Goal: Transaction & Acquisition: Purchase product/service

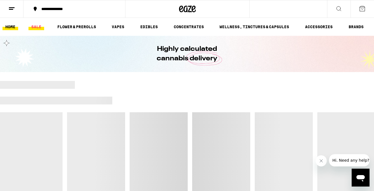
click at [39, 25] on link "SALE" at bounding box center [36, 26] width 16 height 7
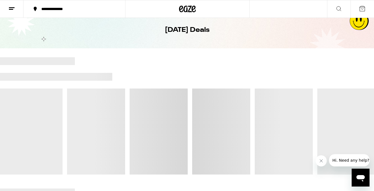
scroll to position [24, 0]
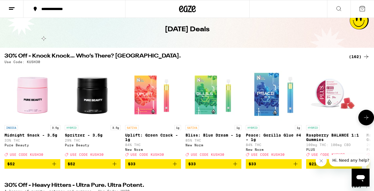
click at [99, 93] on img "Open page for Spritzer - 3.5g from Pure Beauty" at bounding box center [93, 94] width 56 height 56
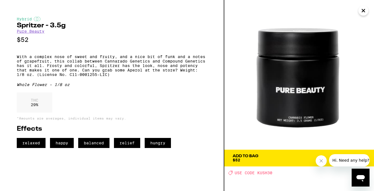
click at [363, 9] on icon "Close" at bounding box center [363, 10] width 7 height 8
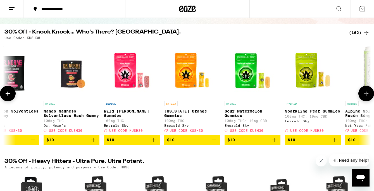
scroll to position [0, 2140]
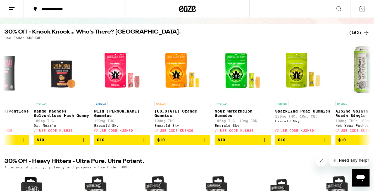
click at [356, 31] on div "(162)" at bounding box center [358, 32] width 21 height 7
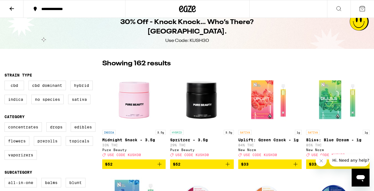
scroll to position [16, 0]
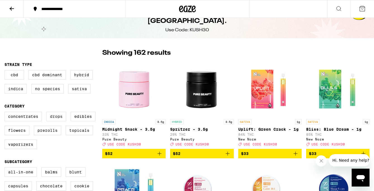
click at [60, 117] on label "Drops" at bounding box center [56, 116] width 20 height 9
click at [6, 113] on input "Drops" at bounding box center [6, 112] width 0 height 0
checkbox input "true"
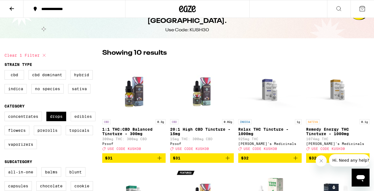
click at [84, 121] on label "Edibles" at bounding box center [83, 116] width 25 height 9
click at [6, 113] on input "Edibles" at bounding box center [6, 112] width 0 height 0
checkbox input "true"
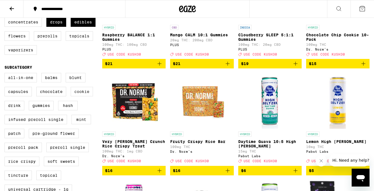
scroll to position [111, 0]
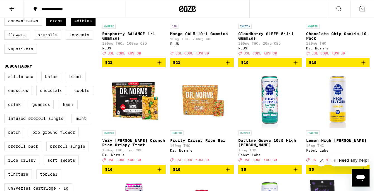
click at [18, 107] on label "Drink" at bounding box center [14, 104] width 20 height 9
click at [6, 73] on input "Drink" at bounding box center [6, 73] width 0 height 0
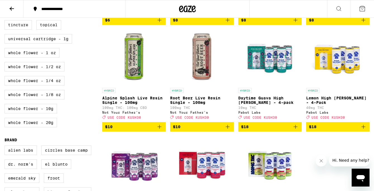
scroll to position [261, 0]
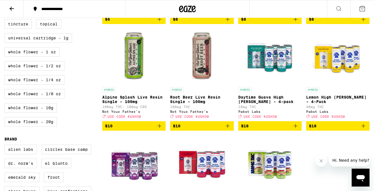
click at [270, 68] on img "Open page for Daytime Guava High Seltzer - 4-pack from Pabst Labs" at bounding box center [270, 56] width 56 height 56
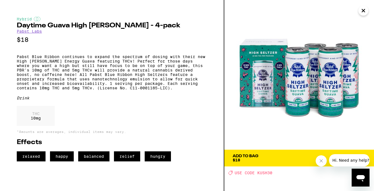
click at [308, 104] on img at bounding box center [299, 75] width 150 height 150
click at [362, 11] on icon "Close" at bounding box center [363, 10] width 7 height 8
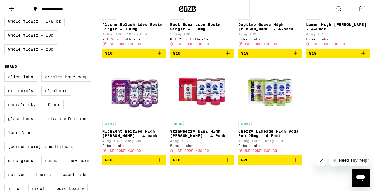
scroll to position [333, 0]
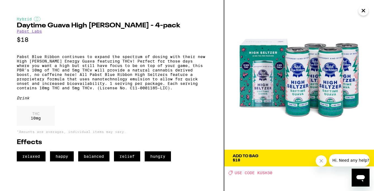
scroll to position [261, 0]
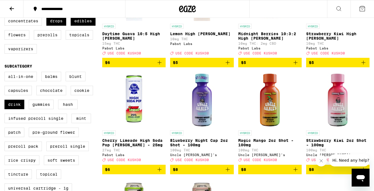
checkbox input "false"
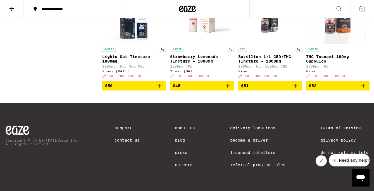
scroll to position [2648, 0]
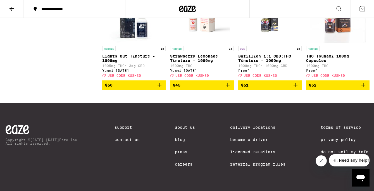
click at [205, 43] on img "Open page for Strawberry Lemonade Tincture - 1000mg from Yummi Karma" at bounding box center [202, 15] width 56 height 56
click at [199, 43] on img "Open page for Strawberry Lemonade Tincture - 1000mg from Yummi Karma" at bounding box center [202, 15] width 56 height 56
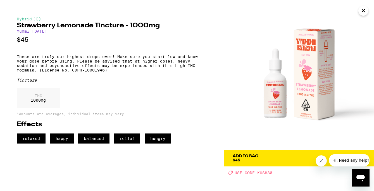
click at [364, 11] on icon "Close" at bounding box center [363, 10] width 3 height 3
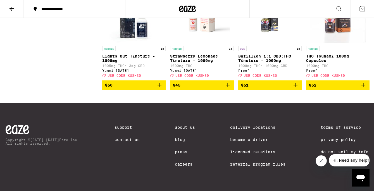
scroll to position [2674, 0]
click at [228, 88] on icon "Add to bag" at bounding box center [227, 85] width 7 height 7
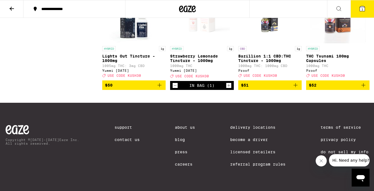
scroll to position [2692, 0]
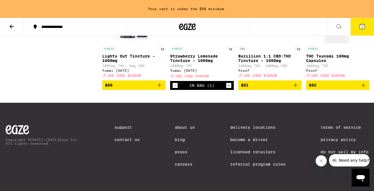
click at [129, 43] on img "Open page for Lights Out Tincture - 1000mg from Yummi Karma" at bounding box center [134, 15] width 56 height 56
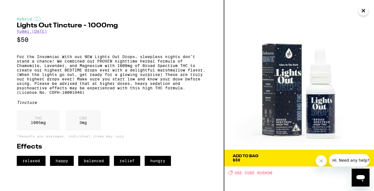
click at [363, 9] on icon "Close" at bounding box center [363, 10] width 7 height 8
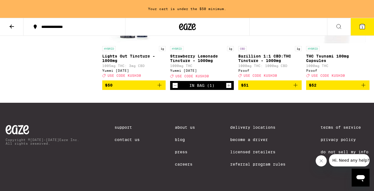
click at [268, 43] on img "Open page for Bazillion 1:1 CBD:THC Tincture - 1000mg from Proof" at bounding box center [270, 15] width 56 height 56
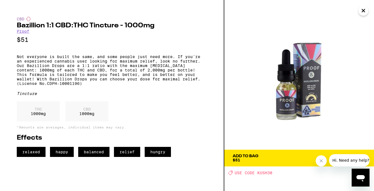
click at [363, 10] on icon "Close" at bounding box center [363, 10] width 3 height 3
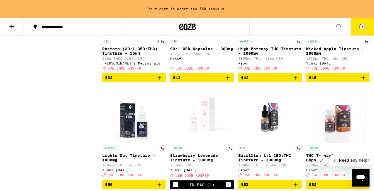
scroll to position [2562, 0]
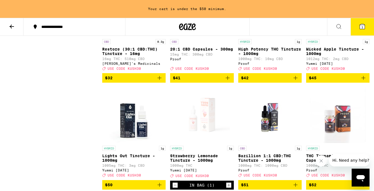
click at [272, 36] on img "Open page for High Potency THC Tincture - 1000mg from Proof" at bounding box center [270, 8] width 56 height 56
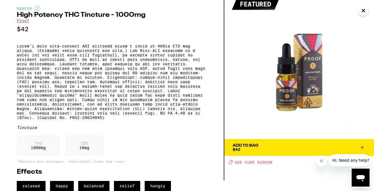
scroll to position [28, 0]
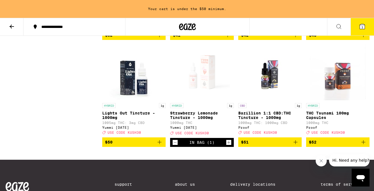
scroll to position [2603, 0]
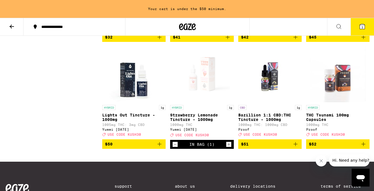
click at [366, 40] on icon "Add to bag" at bounding box center [363, 37] width 7 height 7
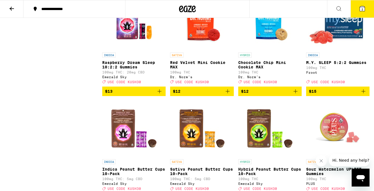
scroll to position [1148, 0]
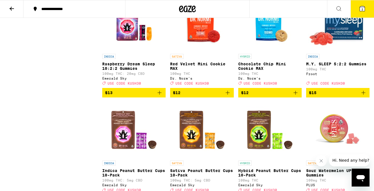
click at [300, 97] on button "$12" at bounding box center [269, 92] width 63 height 9
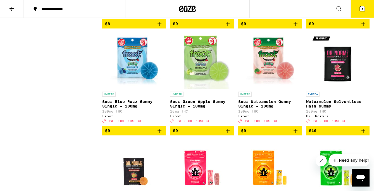
scroll to position [577, 0]
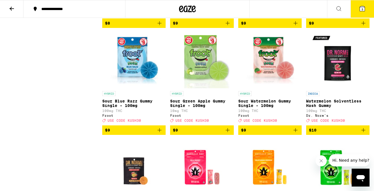
click at [296, 133] on icon "Add to bag" at bounding box center [295, 130] width 7 height 7
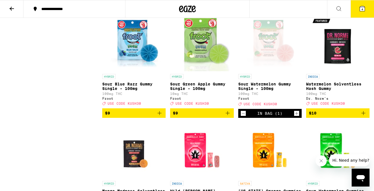
scroll to position [596, 0]
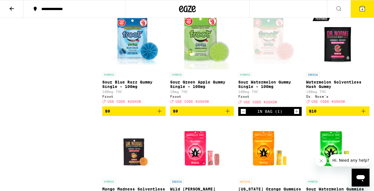
click at [358, 114] on span "$10" at bounding box center [338, 111] width 58 height 7
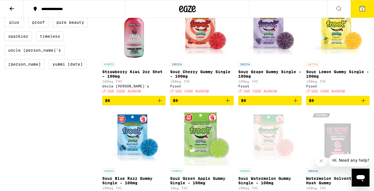
scroll to position [499, 0]
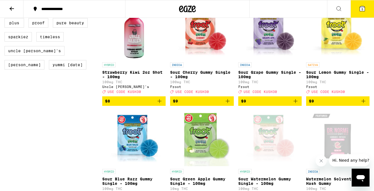
click at [367, 106] on button "$9" at bounding box center [337, 100] width 63 height 9
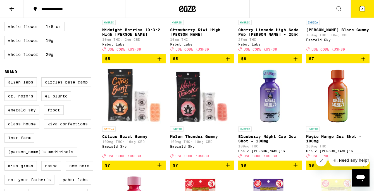
scroll to position [329, 0]
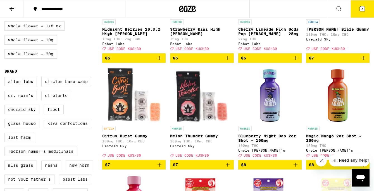
click at [160, 168] on icon "Add to bag" at bounding box center [159, 164] width 7 height 7
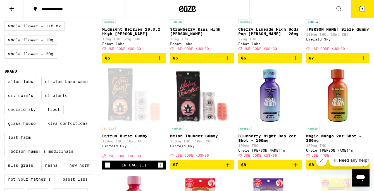
click at [228, 168] on icon "Add to bag" at bounding box center [227, 164] width 7 height 7
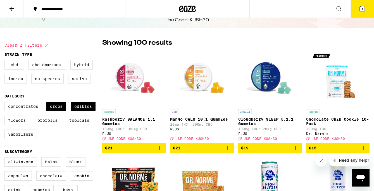
scroll to position [0, 0]
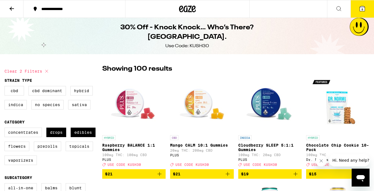
click at [357, 10] on button "8" at bounding box center [361, 8] width 23 height 17
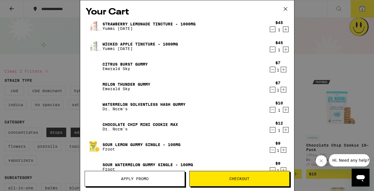
scroll to position [99, 0]
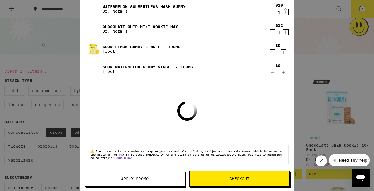
click at [141, 179] on span "Apply Promo" at bounding box center [135, 179] width 28 height 4
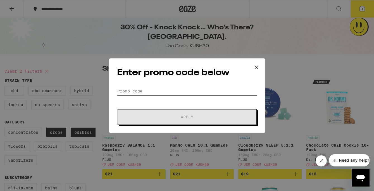
click at [151, 89] on input "Promo Code" at bounding box center [187, 91] width 140 height 8
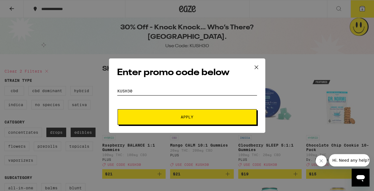
type input "kush30"
click at [117, 109] on button "Apply" at bounding box center [186, 117] width 139 height 16
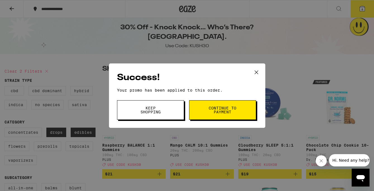
click at [241, 102] on button "Continue to payment" at bounding box center [222, 110] width 67 height 20
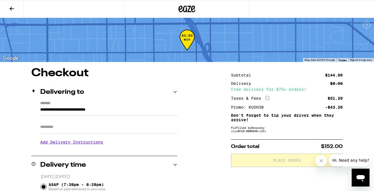
click at [7, 7] on button at bounding box center [11, 9] width 23 height 18
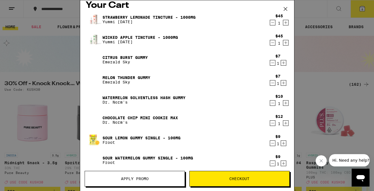
scroll to position [6, 0]
click at [272, 104] on icon "Decrement" at bounding box center [272, 103] width 5 height 7
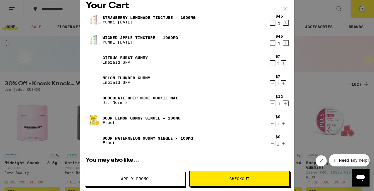
click at [271, 104] on icon "Decrement" at bounding box center [272, 103] width 5 height 7
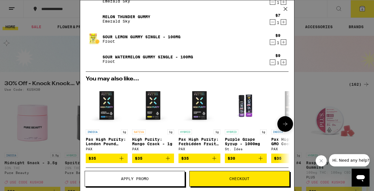
scroll to position [68, 0]
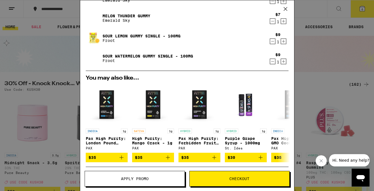
click at [245, 177] on span "Checkout" at bounding box center [239, 179] width 20 height 4
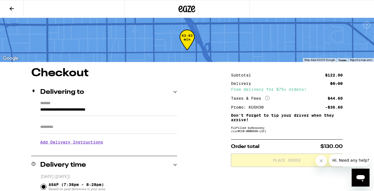
click at [8, 8] on button at bounding box center [11, 9] width 23 height 18
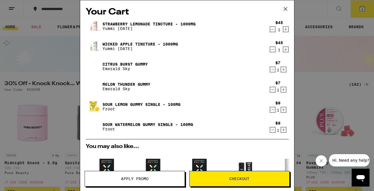
click at [271, 109] on icon "Decrement" at bounding box center [272, 109] width 5 height 7
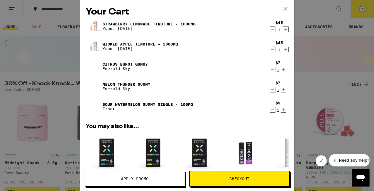
click at [272, 109] on icon "Decrement" at bounding box center [272, 109] width 5 height 7
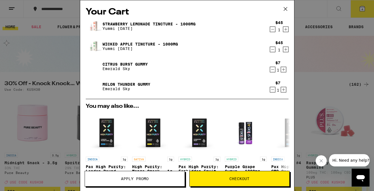
click at [157, 178] on span "Apply Promo" at bounding box center [135, 179] width 100 height 4
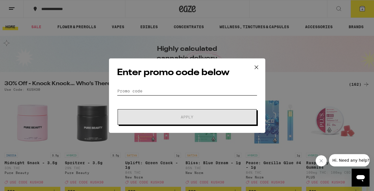
click at [169, 95] on form "Promo Code Apply" at bounding box center [187, 106] width 140 height 38
click at [163, 95] on form "Promo Code Apply" at bounding box center [187, 106] width 140 height 38
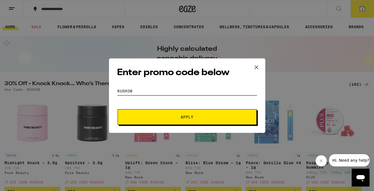
type input "kush30"
click at [167, 118] on span "Apply" at bounding box center [187, 117] width 100 height 4
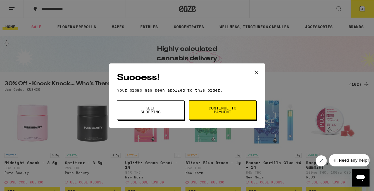
click at [220, 115] on button "Continue to payment" at bounding box center [222, 110] width 67 height 20
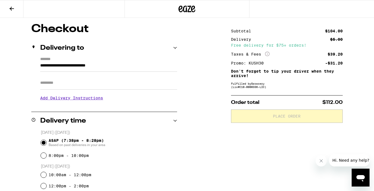
scroll to position [45, 0]
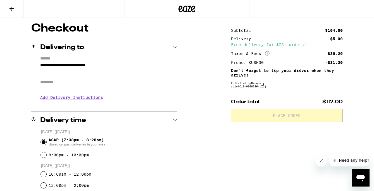
click at [102, 85] on input "Apt/Suite" at bounding box center [108, 82] width 137 height 13
type input "*"
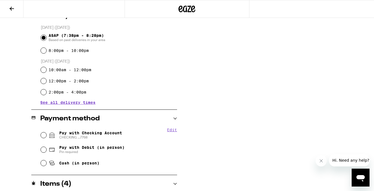
scroll to position [156, 0]
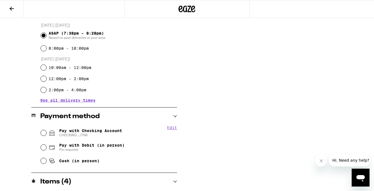
click at [102, 132] on span "Pay with Checking Account CHECKING ...7768" at bounding box center [90, 132] width 63 height 9
click at [46, 132] on input "Pay with Checking Account CHECKING ...7768" at bounding box center [44, 133] width 6 height 6
radio input "true"
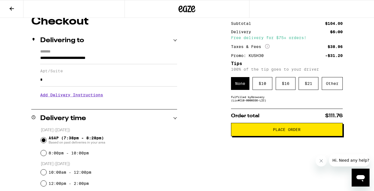
scroll to position [52, 0]
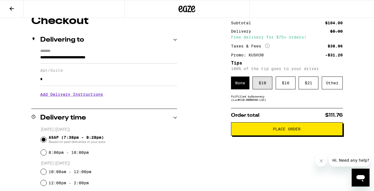
click at [261, 86] on div "$ 10" at bounding box center [262, 82] width 20 height 13
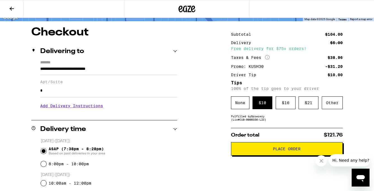
scroll to position [40, 0]
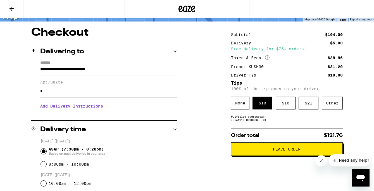
click at [88, 107] on h3 "Add Delivery Instructions" at bounding box center [108, 106] width 137 height 13
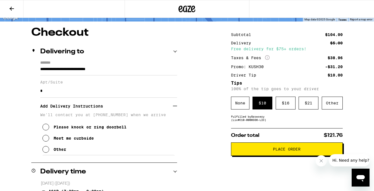
click at [82, 140] on div "Meet me curbside" at bounding box center [74, 138] width 40 height 4
click at [60, 150] on div "Other" at bounding box center [60, 149] width 13 height 4
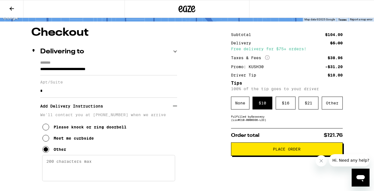
click at [65, 163] on textarea "Enter any other delivery instructions you want driver to know" at bounding box center [108, 168] width 133 height 26
type textarea "i'm in the back, so i'll meet you at the gate on the side"
click at [254, 151] on span "Place Order" at bounding box center [286, 149] width 102 height 4
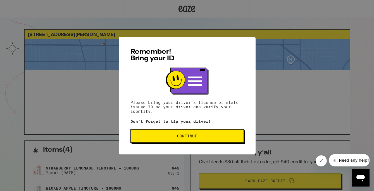
click at [166, 136] on span "Continue" at bounding box center [187, 136] width 104 height 4
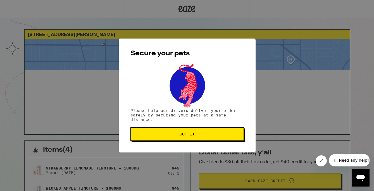
click at [161, 138] on button "Got it" at bounding box center [186, 133] width 113 height 13
